Goal: Navigation & Orientation: Find specific page/section

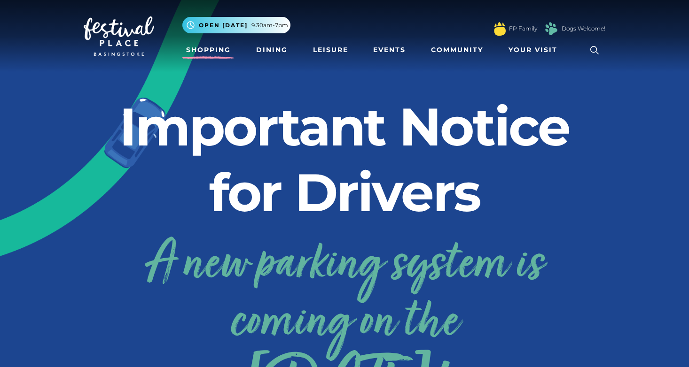
click at [215, 55] on link "Shopping" at bounding box center [208, 49] width 52 height 17
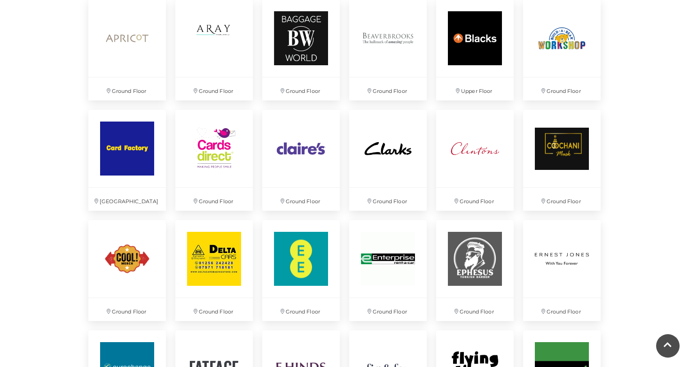
scroll to position [817, 0]
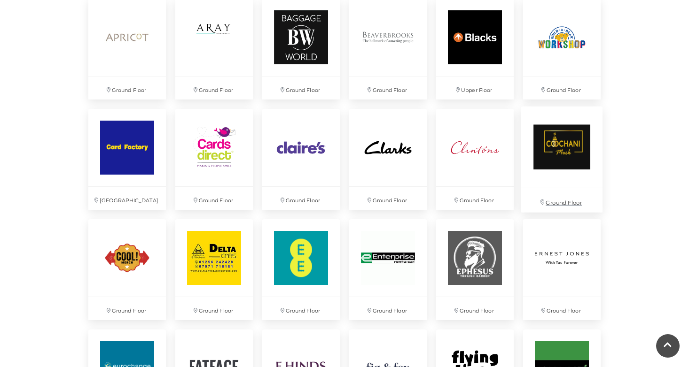
click at [585, 159] on img at bounding box center [561, 147] width 81 height 81
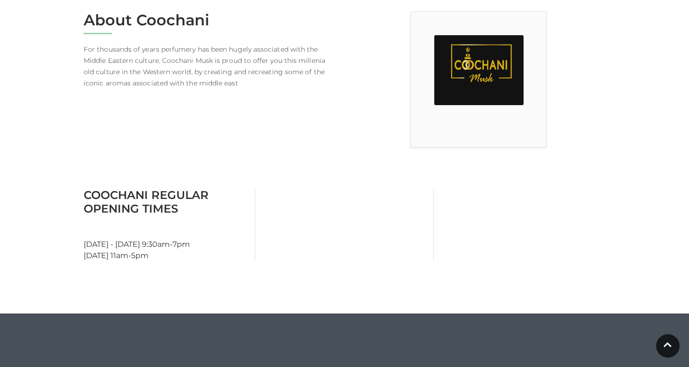
scroll to position [262, 0]
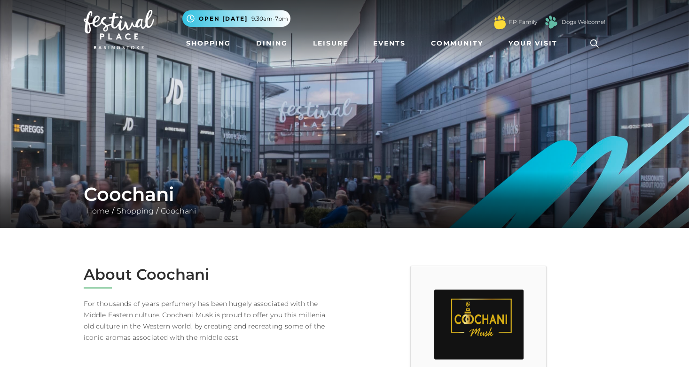
scroll to position [4, 0]
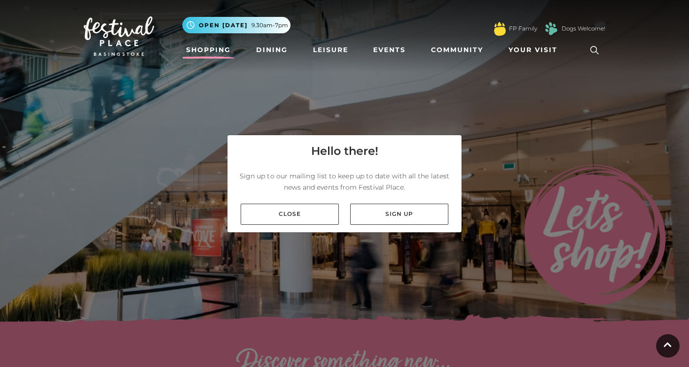
scroll to position [817, 0]
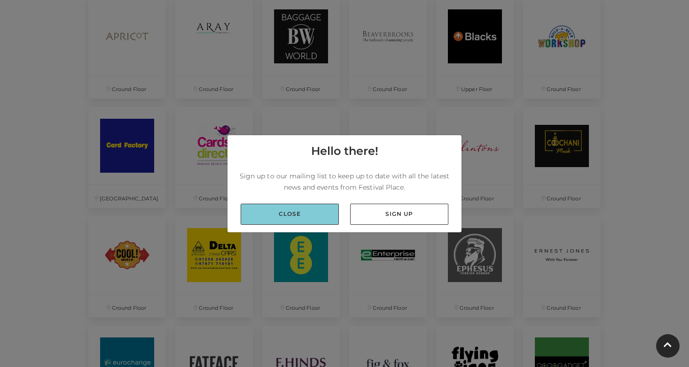
click at [325, 213] on link "Close" at bounding box center [290, 214] width 98 height 21
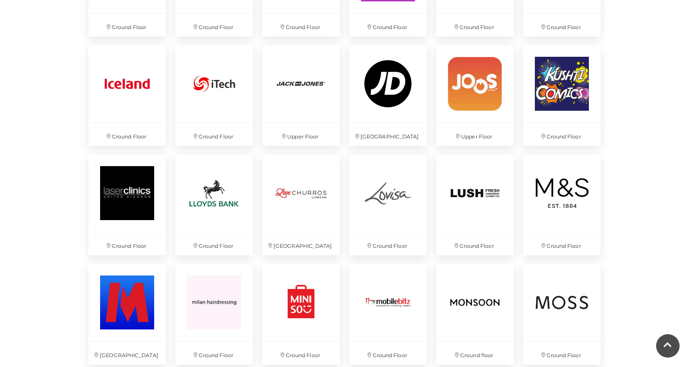
scroll to position [1427, 0]
click at [321, 183] on img at bounding box center [300, 192] width 81 height 81
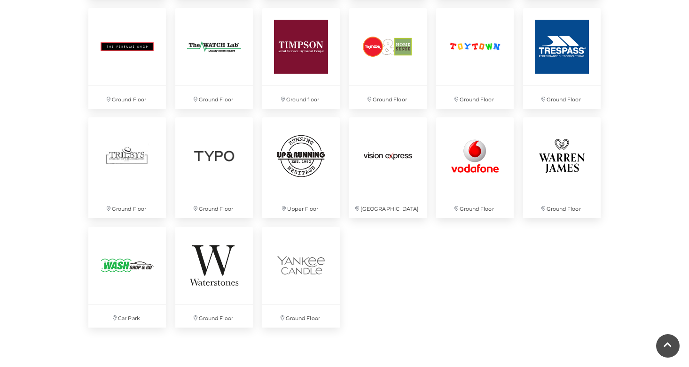
scroll to position [2450, 0]
